Goal: Obtain resource: Obtain resource

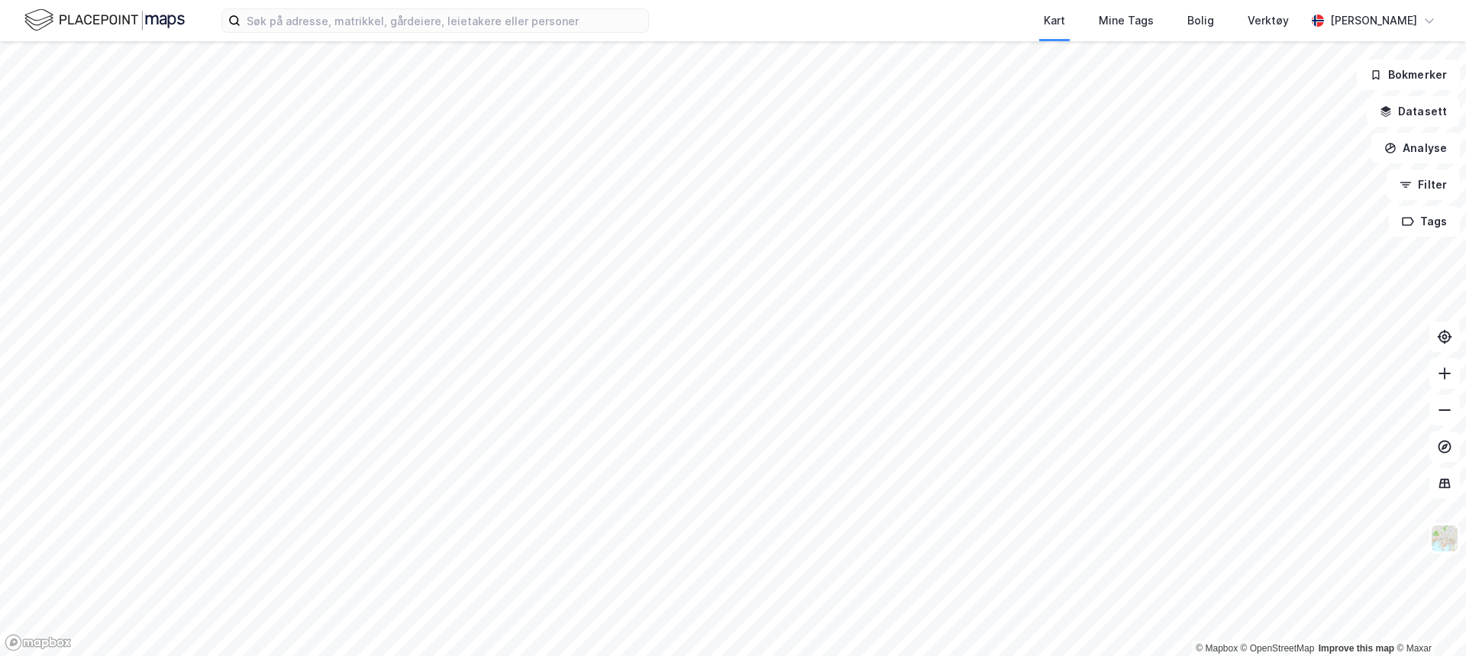
click at [715, 9] on div "Kart Mine Tags Bolig Verktøy [PERSON_NAME]" at bounding box center [733, 20] width 1466 height 41
click at [682, 20] on div "Kart Mine Tags Bolig Verktøy [PERSON_NAME]" at bounding box center [733, 20] width 1466 height 41
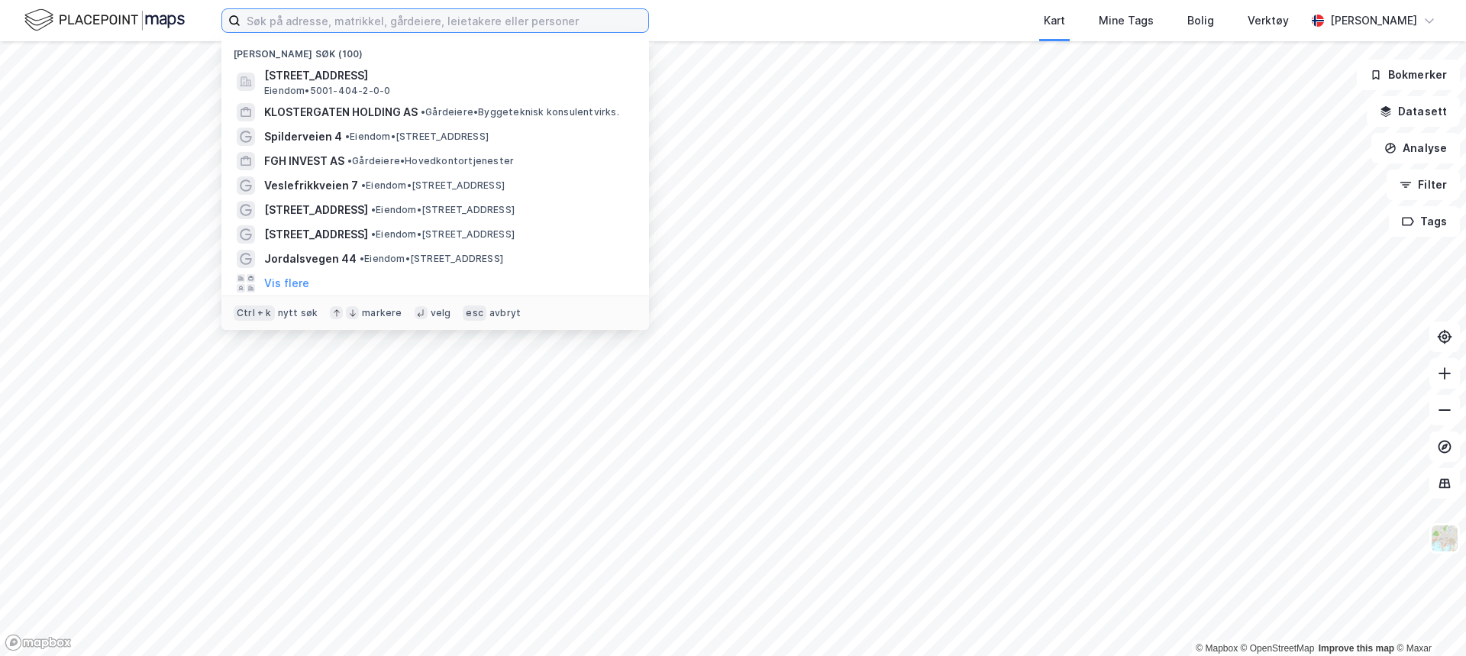
click at [579, 21] on input at bounding box center [444, 20] width 408 height 23
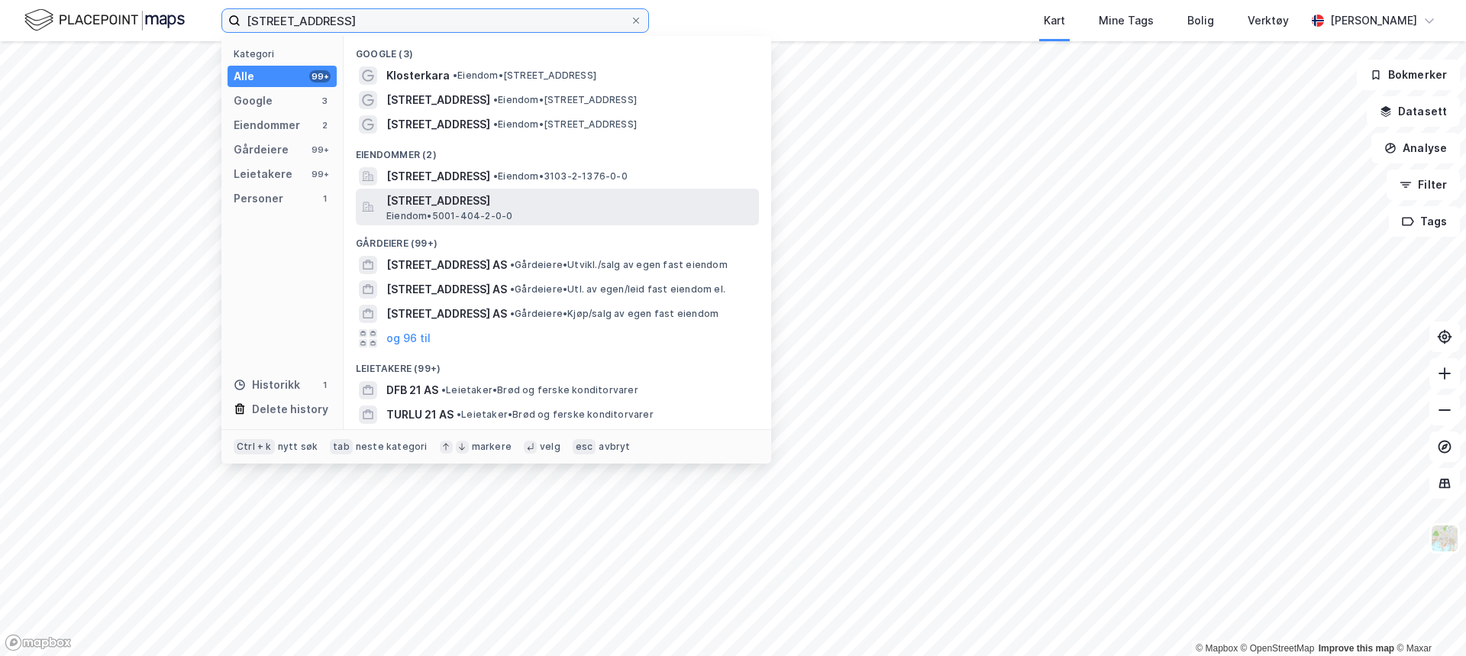
type input "[STREET_ADDRESS]"
click at [478, 195] on span "[STREET_ADDRESS]" at bounding box center [569, 201] width 366 height 18
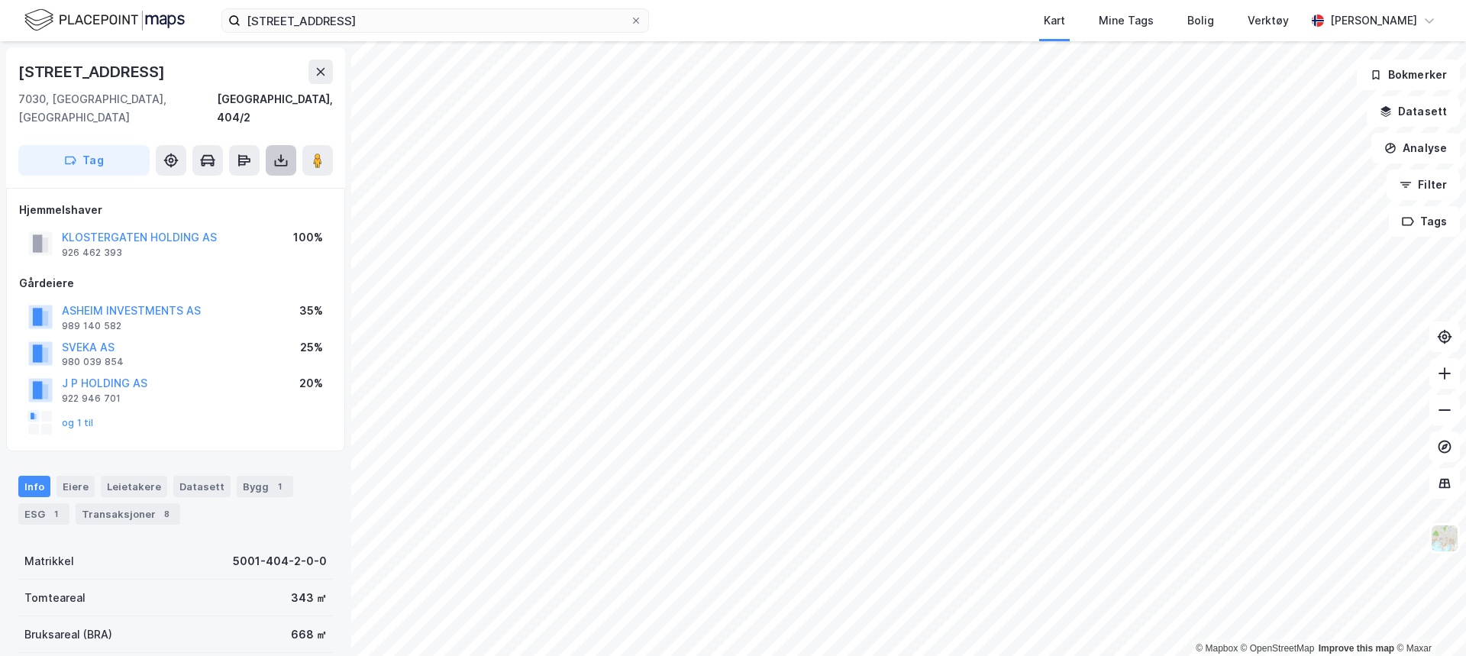
click at [282, 153] on icon at bounding box center [280, 160] width 15 height 15
click at [266, 179] on div "Last ned grunnbok" at bounding box center [215, 191] width 163 height 24
